Goal: Information Seeking & Learning: Check status

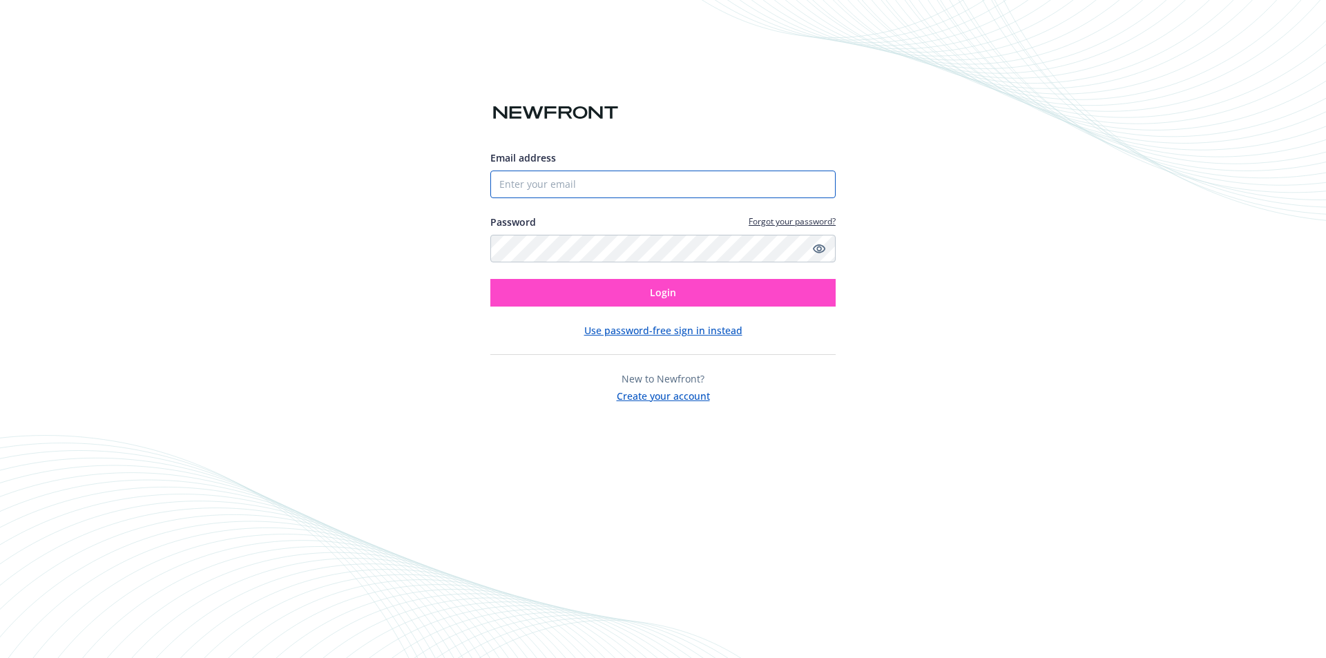
type input "[EMAIL_ADDRESS][DOMAIN_NAME]"
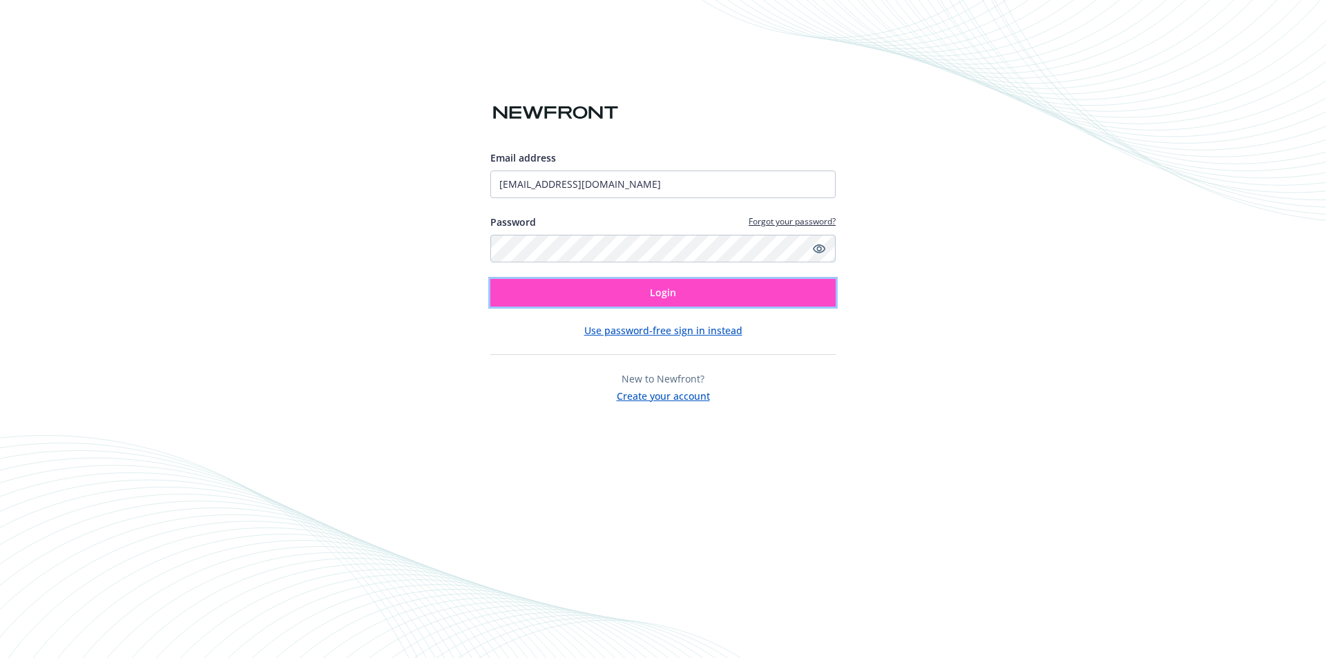
click at [673, 289] on span "Login" at bounding box center [663, 292] width 26 height 13
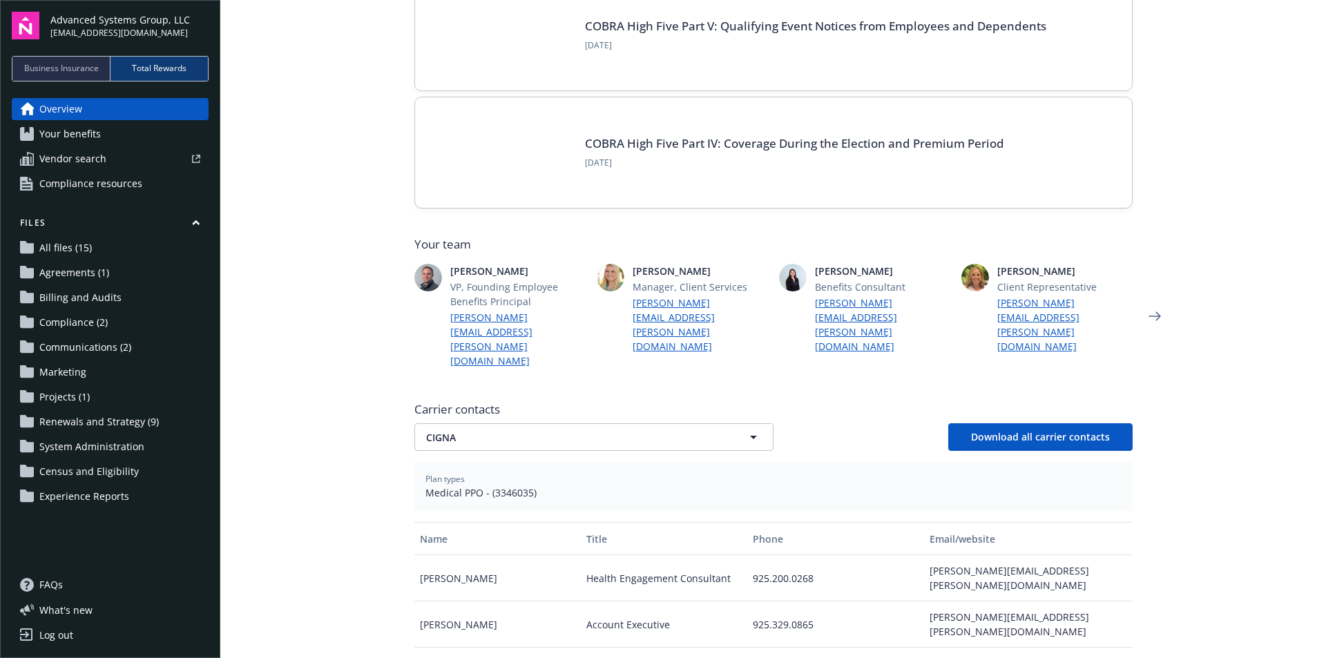
scroll to position [207, 0]
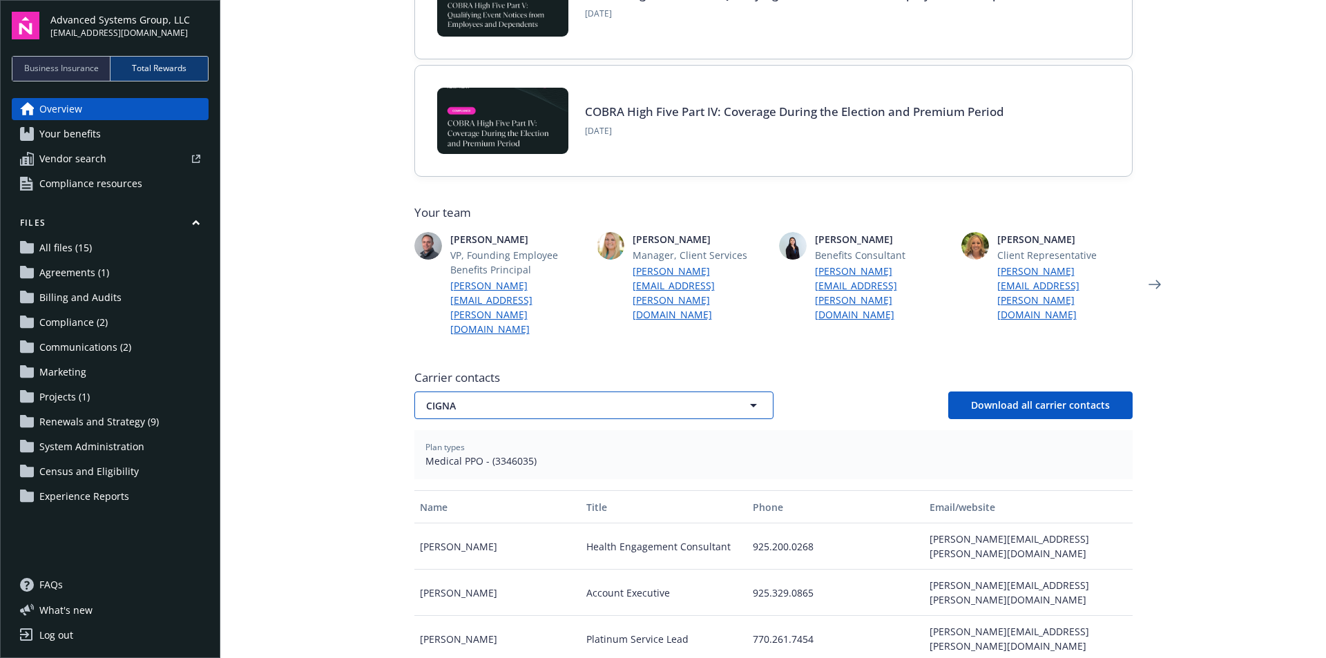
click at [746, 397] on icon "button" at bounding box center [753, 405] width 17 height 17
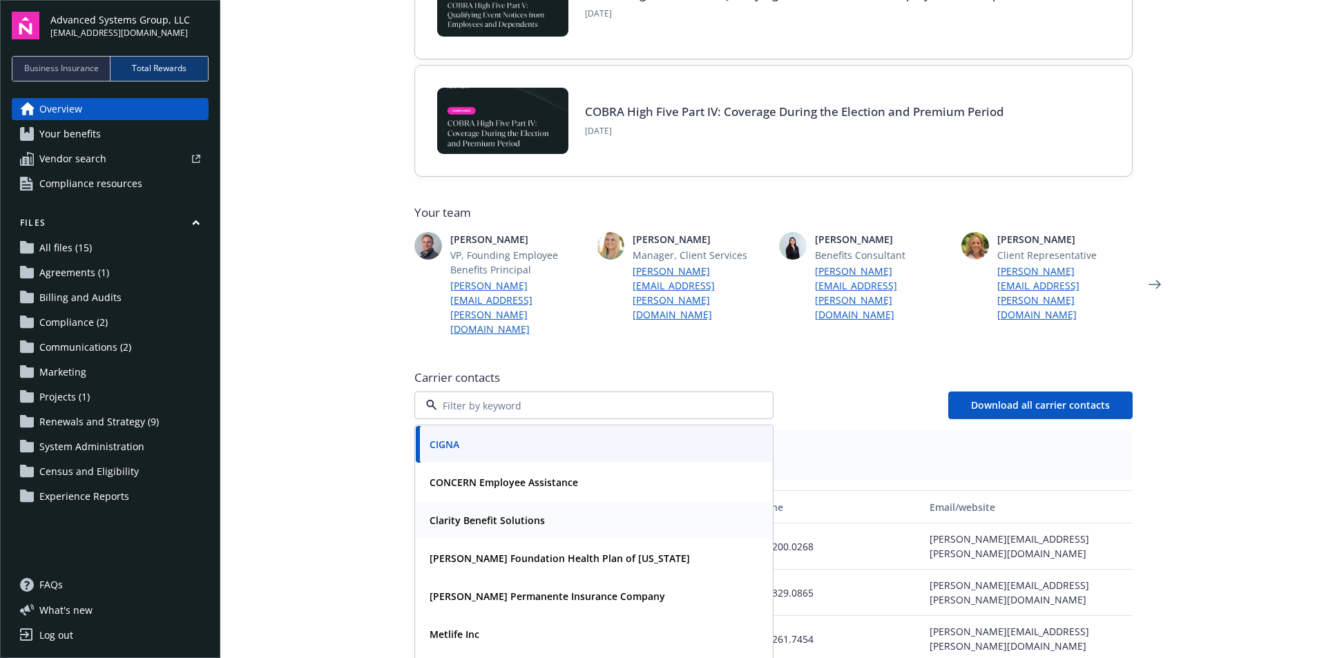
scroll to position [35, 0]
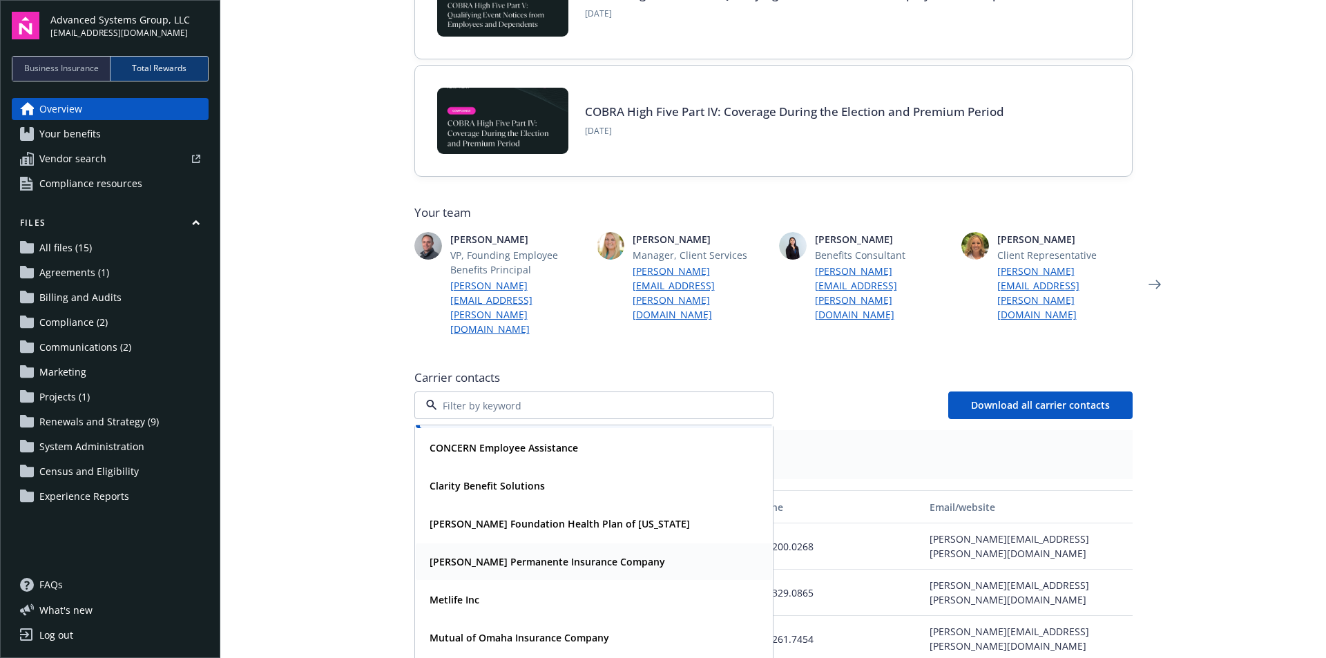
click at [544, 554] on span "[PERSON_NAME] Permanente Insurance Company" at bounding box center [546, 561] width 235 height 14
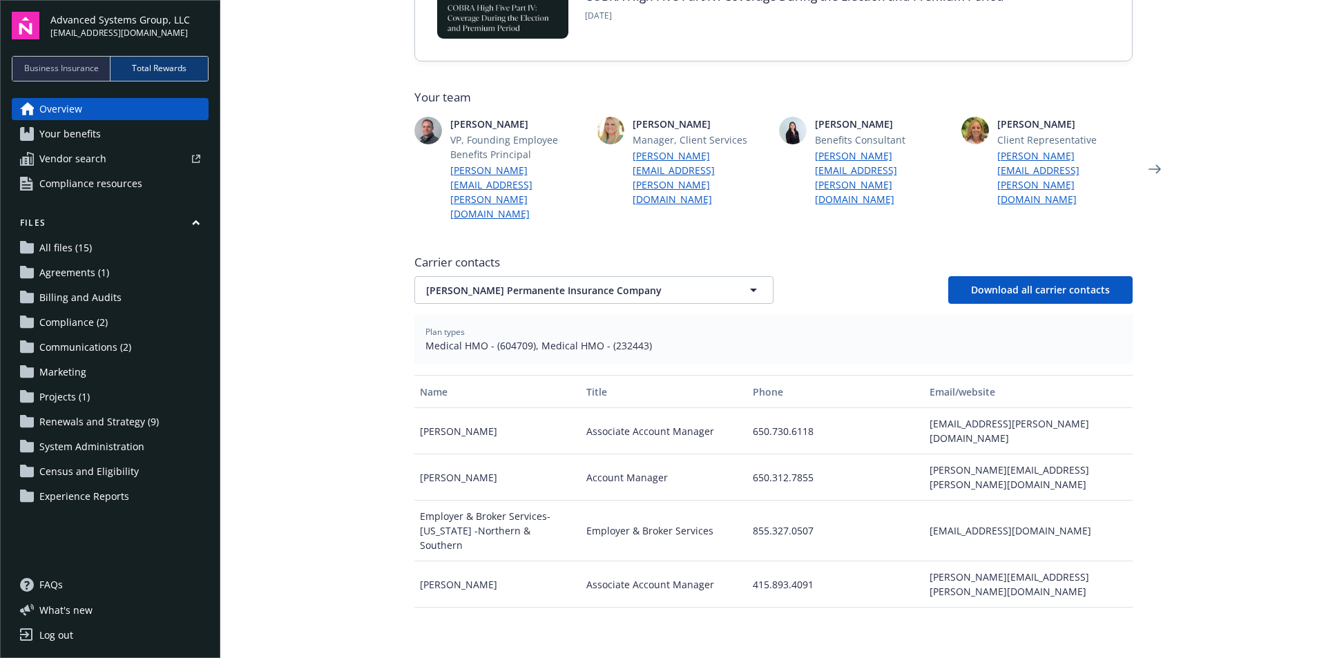
scroll to position [345, 0]
